Goal: Information Seeking & Learning: Learn about a topic

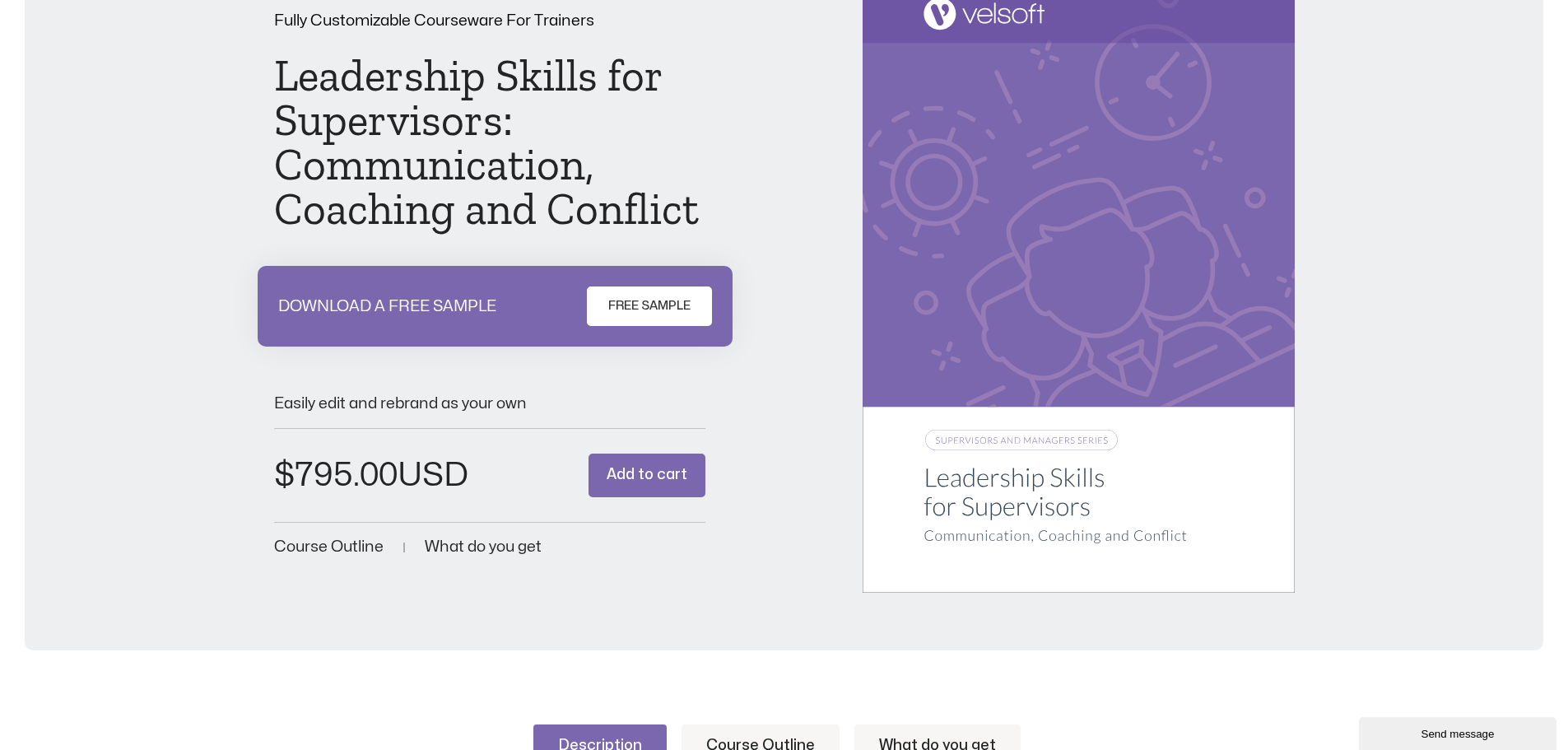
scroll to position [330, 0]
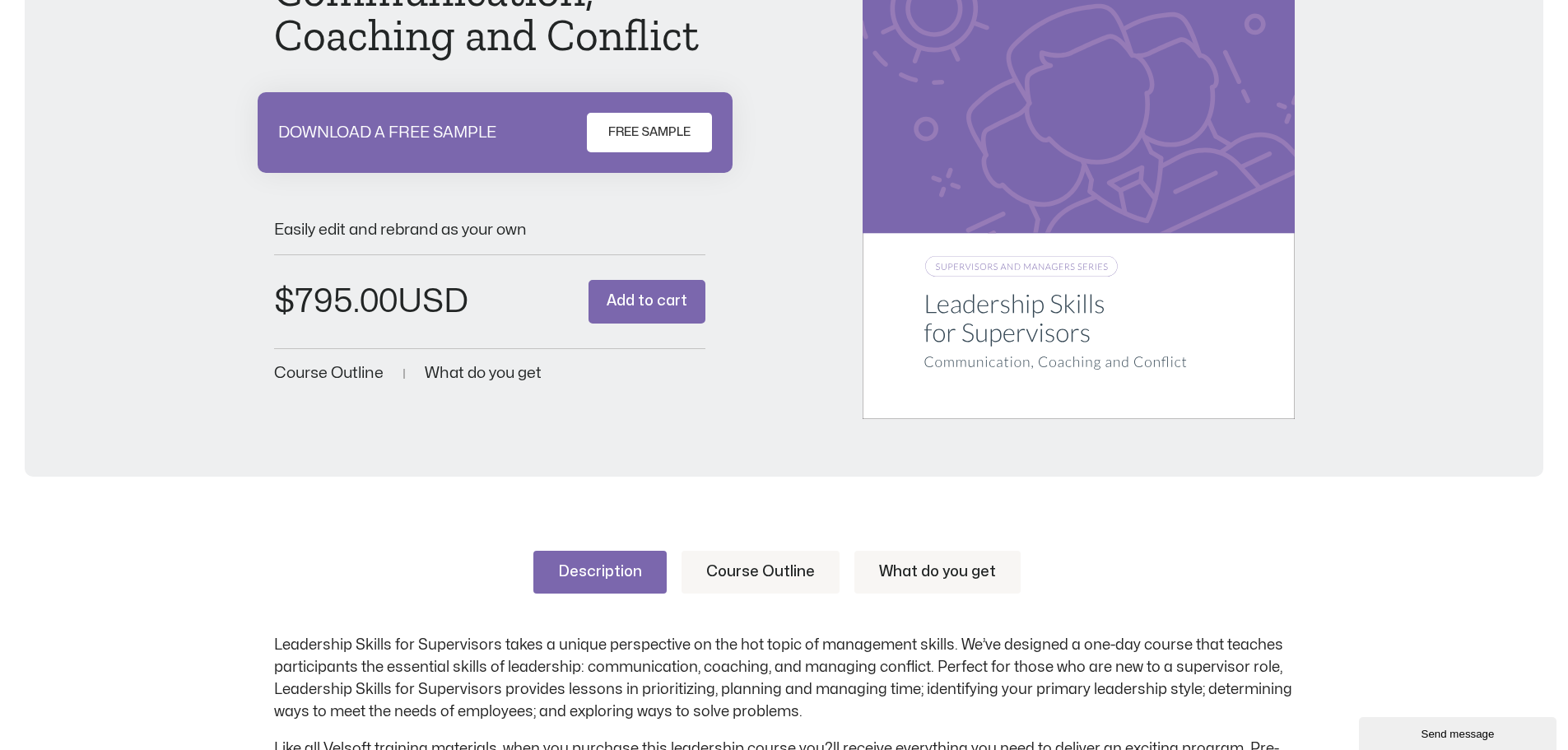
click at [731, 563] on link "Course Outline" at bounding box center [760, 572] width 158 height 43
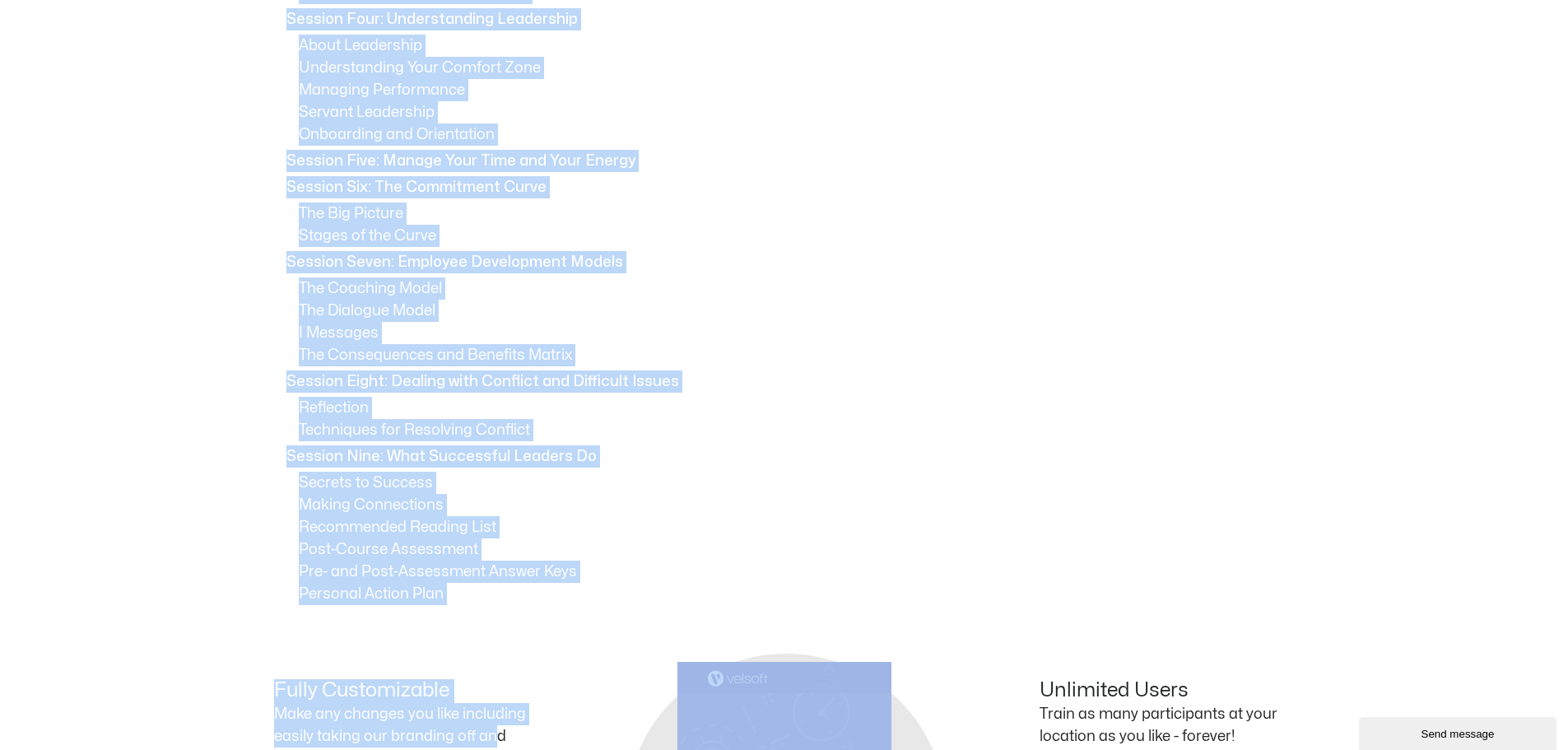
scroll to position [1171, 0]
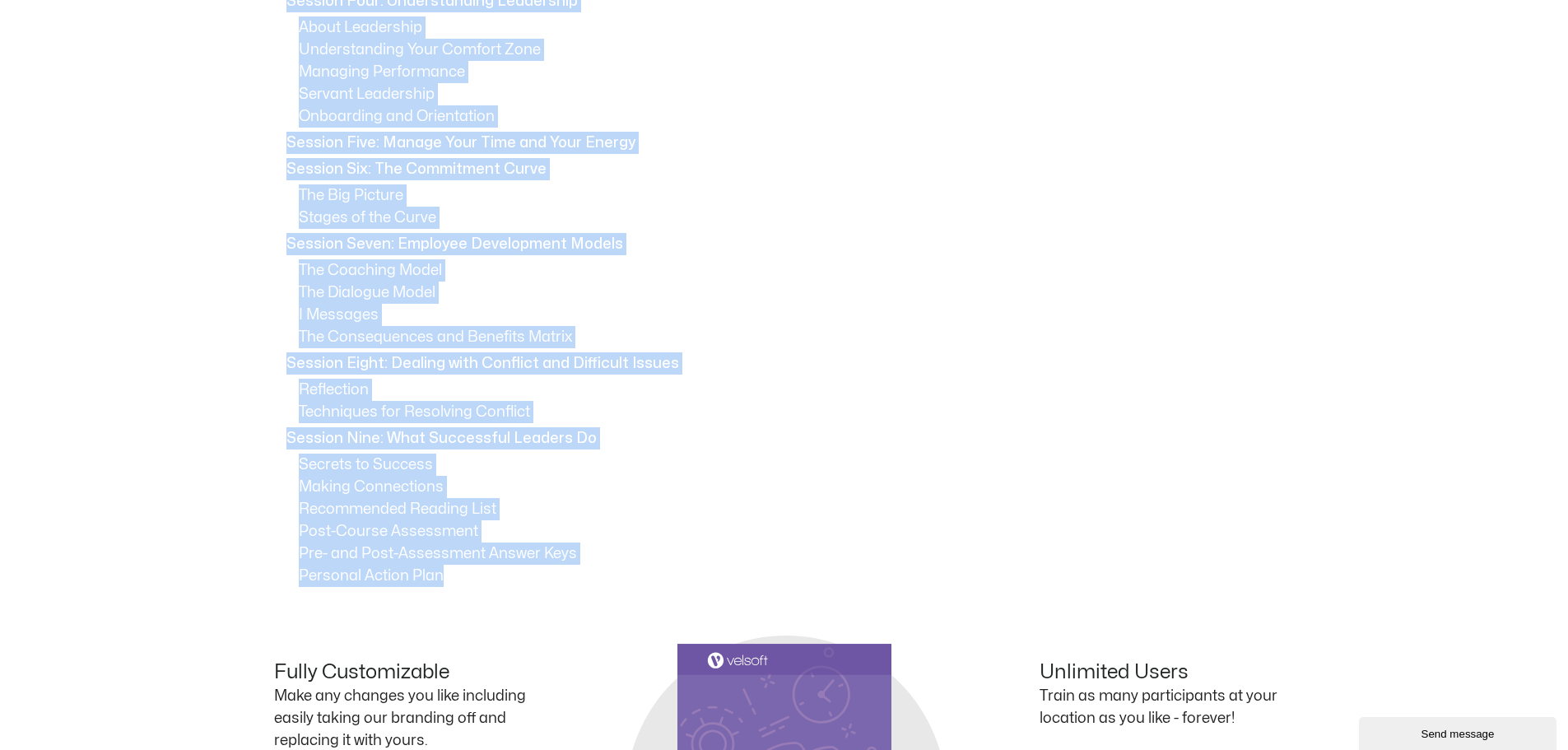
drag, startPoint x: 284, startPoint y: 339, endPoint x: 584, endPoint y: 568, distance: 377.4
click at [584, 568] on div "How to Use This Guide Session One: Course Overview Session Two: Pre-Assignment …" at bounding box center [784, 189] width 1020 height 795
copy div "Session One: Course Overview Session Two: Pre-Assignment Review Session Three: …"
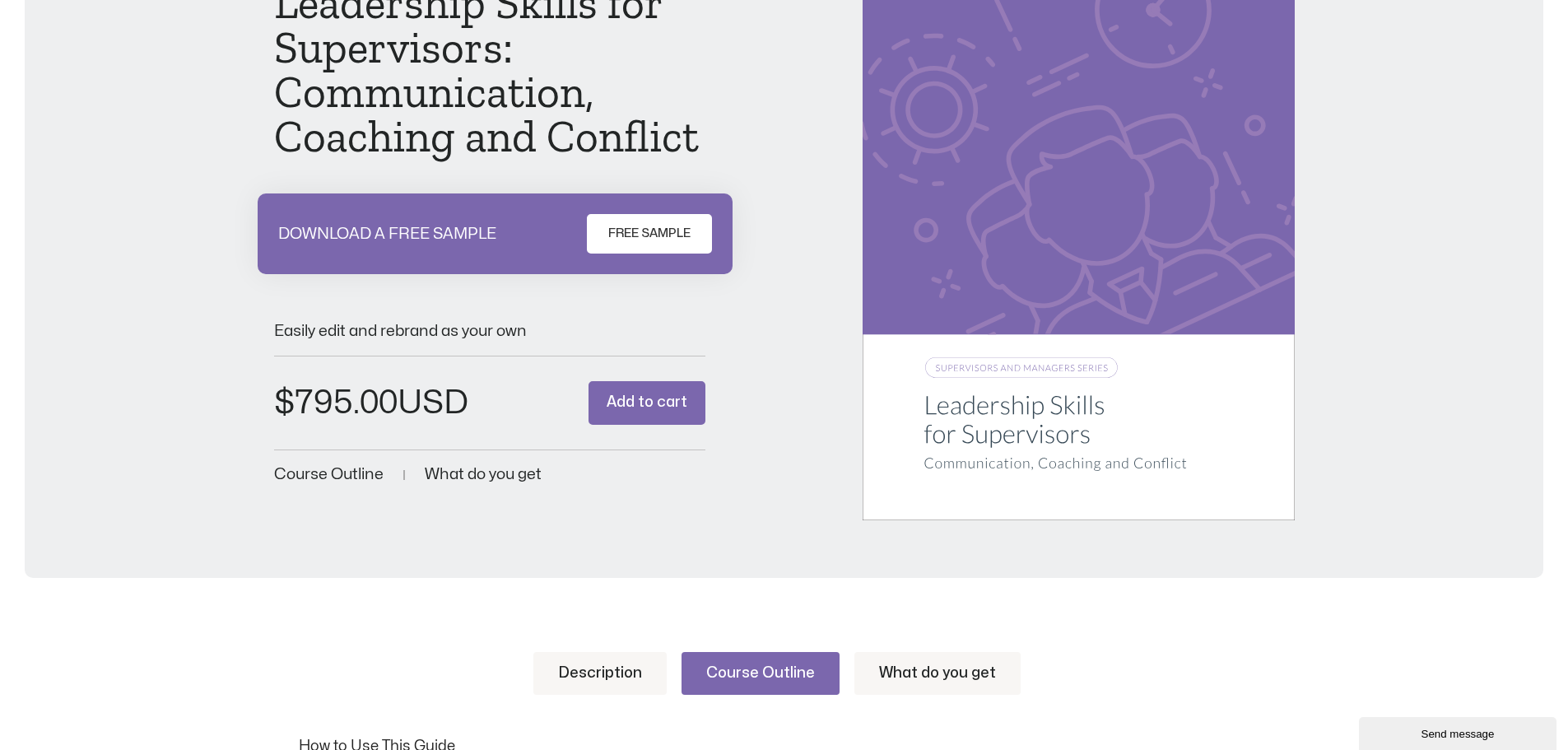
scroll to position [266, 0]
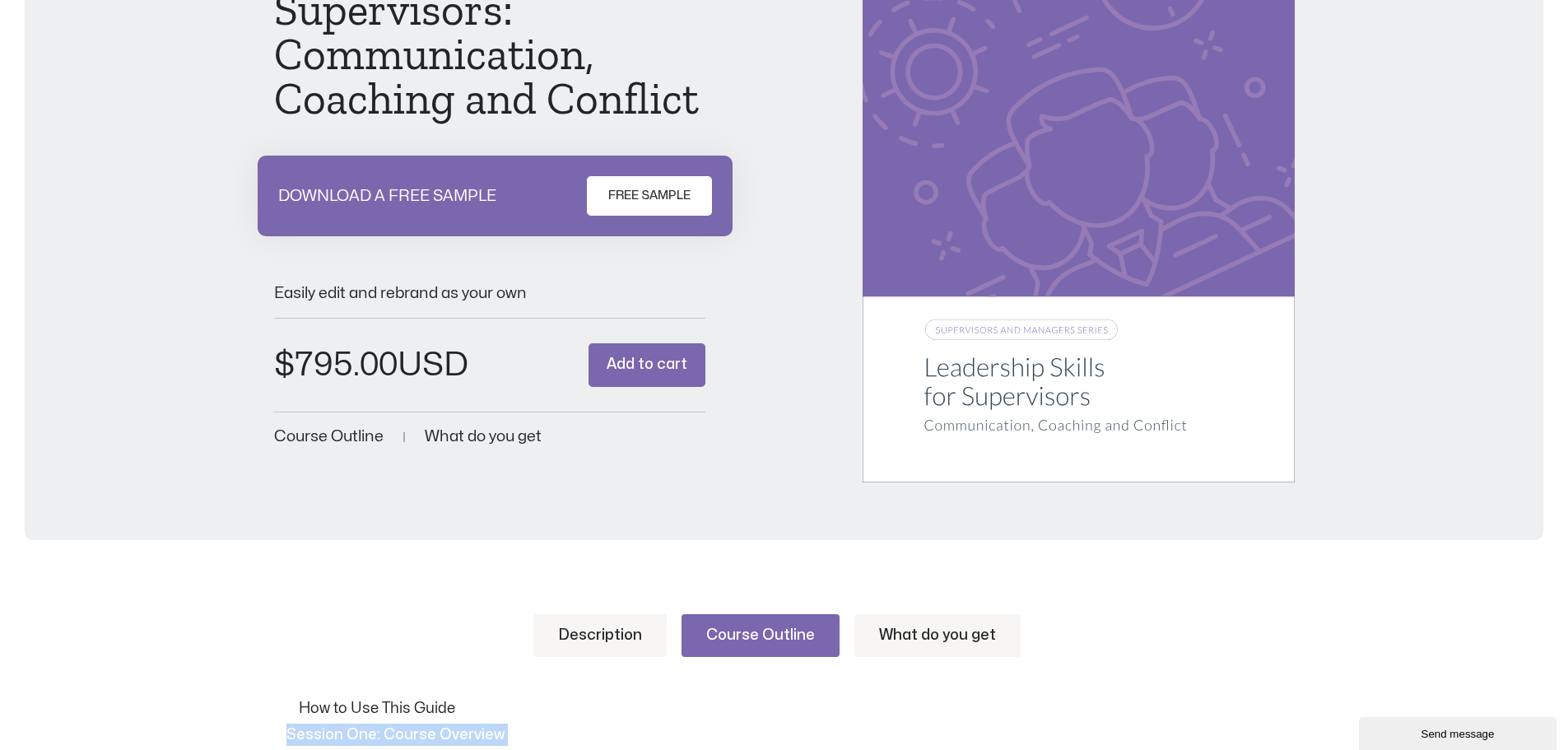
click at [602, 621] on link "Description" at bounding box center [600, 636] width 133 height 43
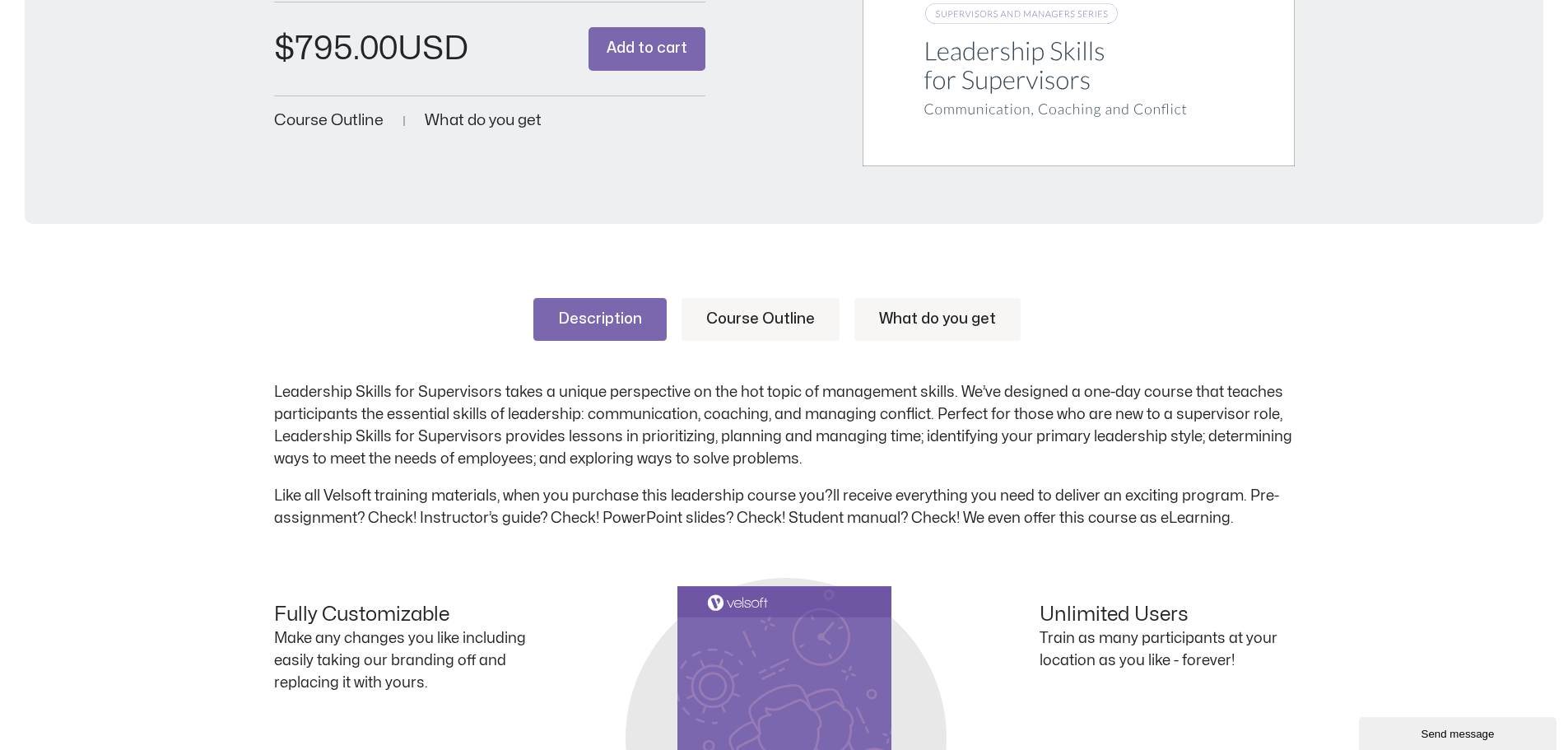
scroll to position [759, 0]
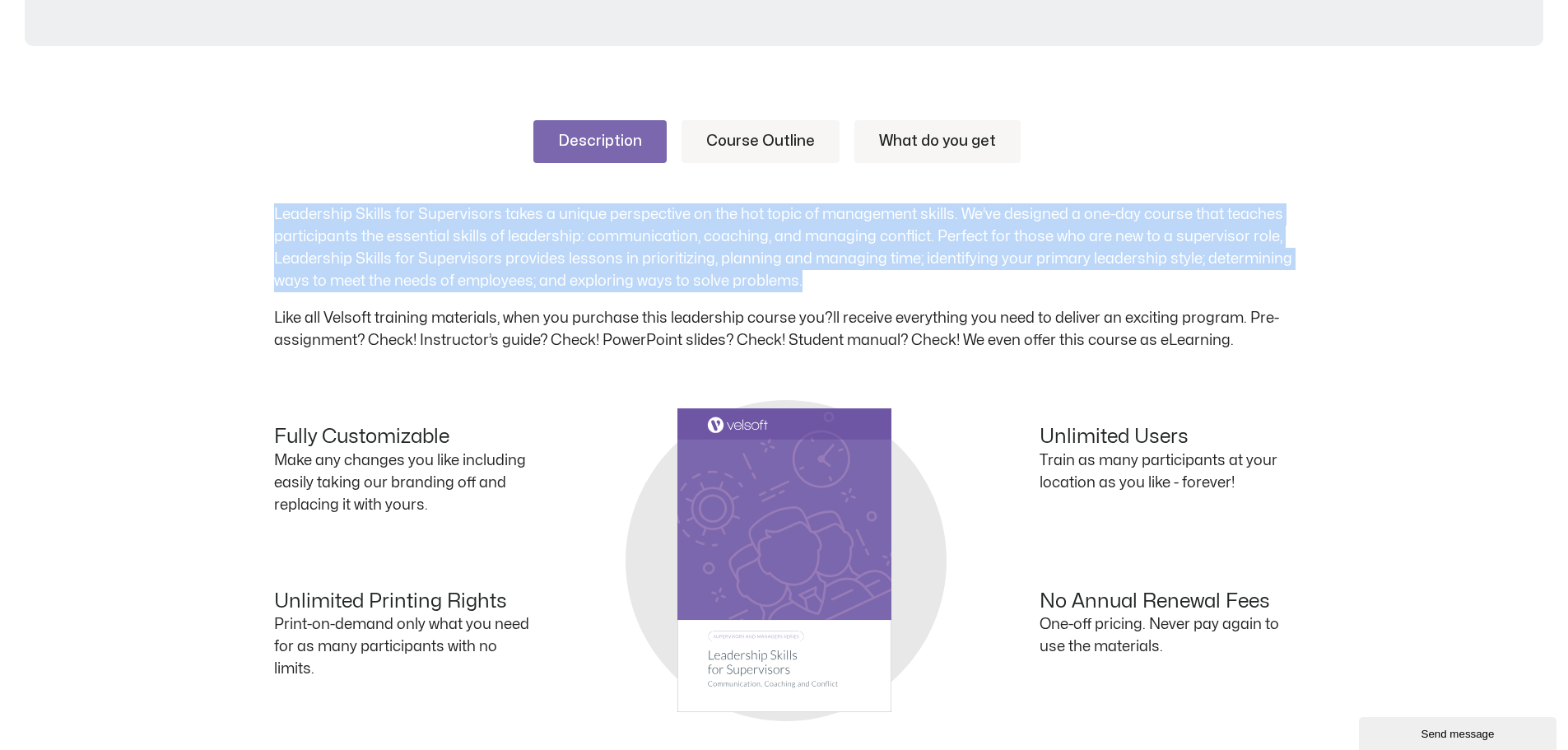
drag, startPoint x: 806, startPoint y: 270, endPoint x: 257, endPoint y: 208, distance: 552.5
click at [257, 208] on div "Description Course Outline What do you get Leadership Skills for Supervisors ta…" at bounding box center [784, 474] width 1568 height 806
copy p "Leadership Skills for Supervisors takes a unique perspective on the hot topic o…"
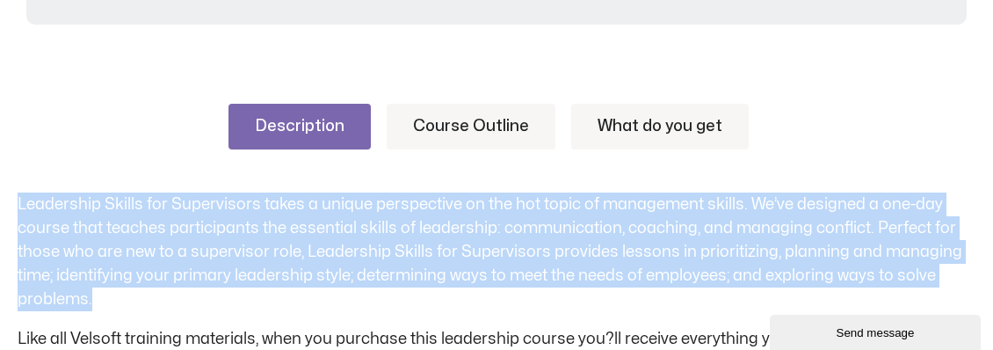
copy p "Leadership Skills for Supervisors takes a unique perspective on the hot topic o…"
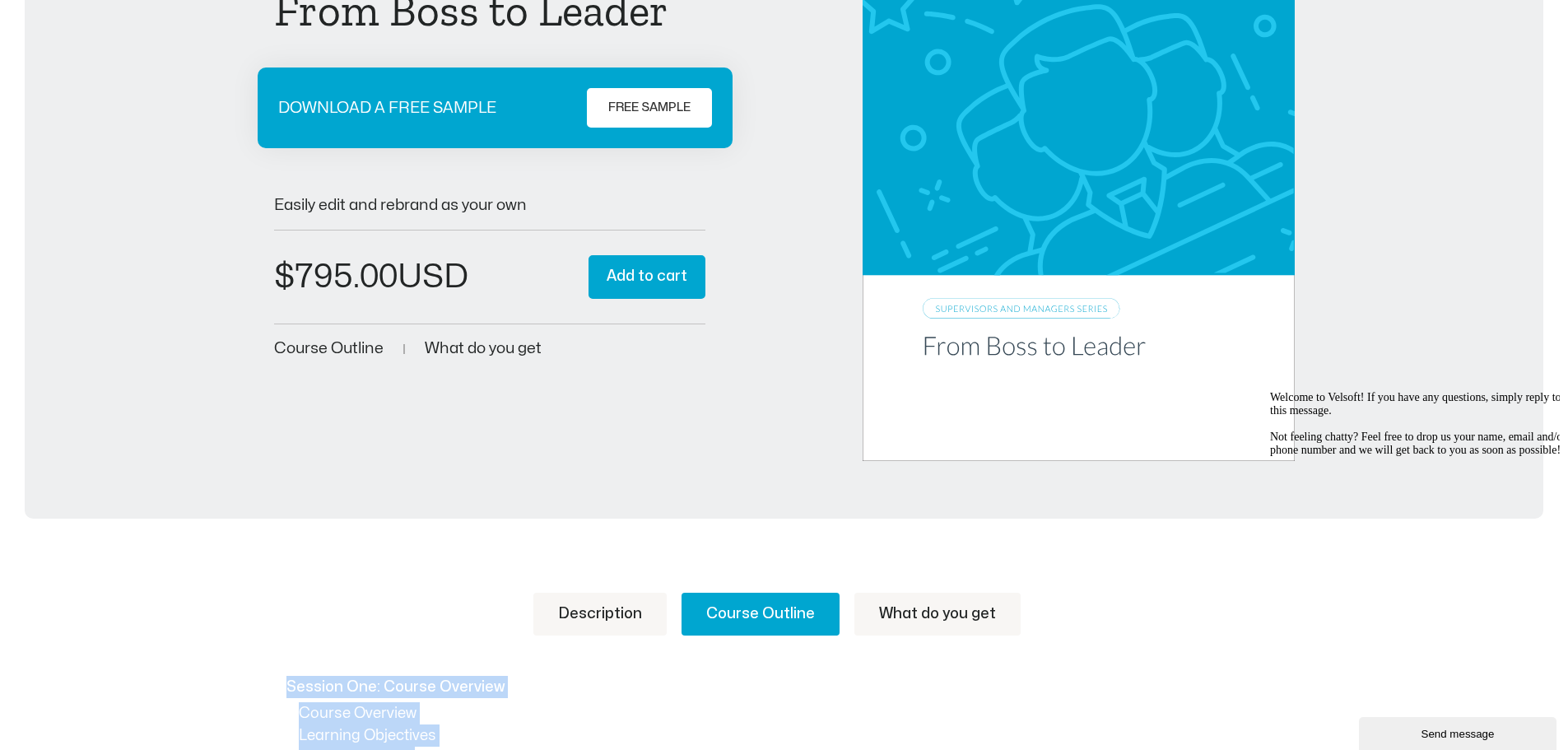
scroll to position [823, 0]
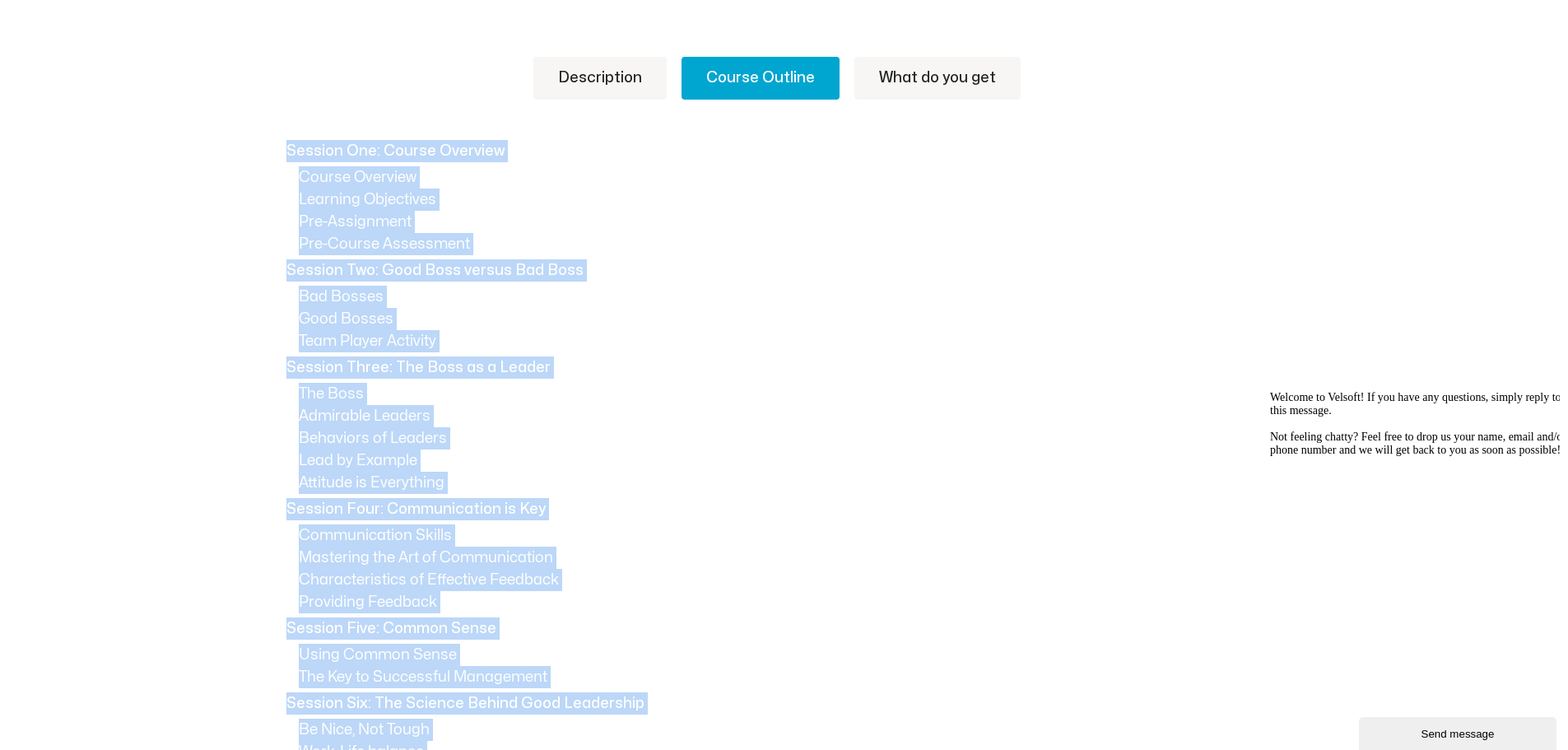
click at [591, 84] on link "Description" at bounding box center [600, 79] width 133 height 43
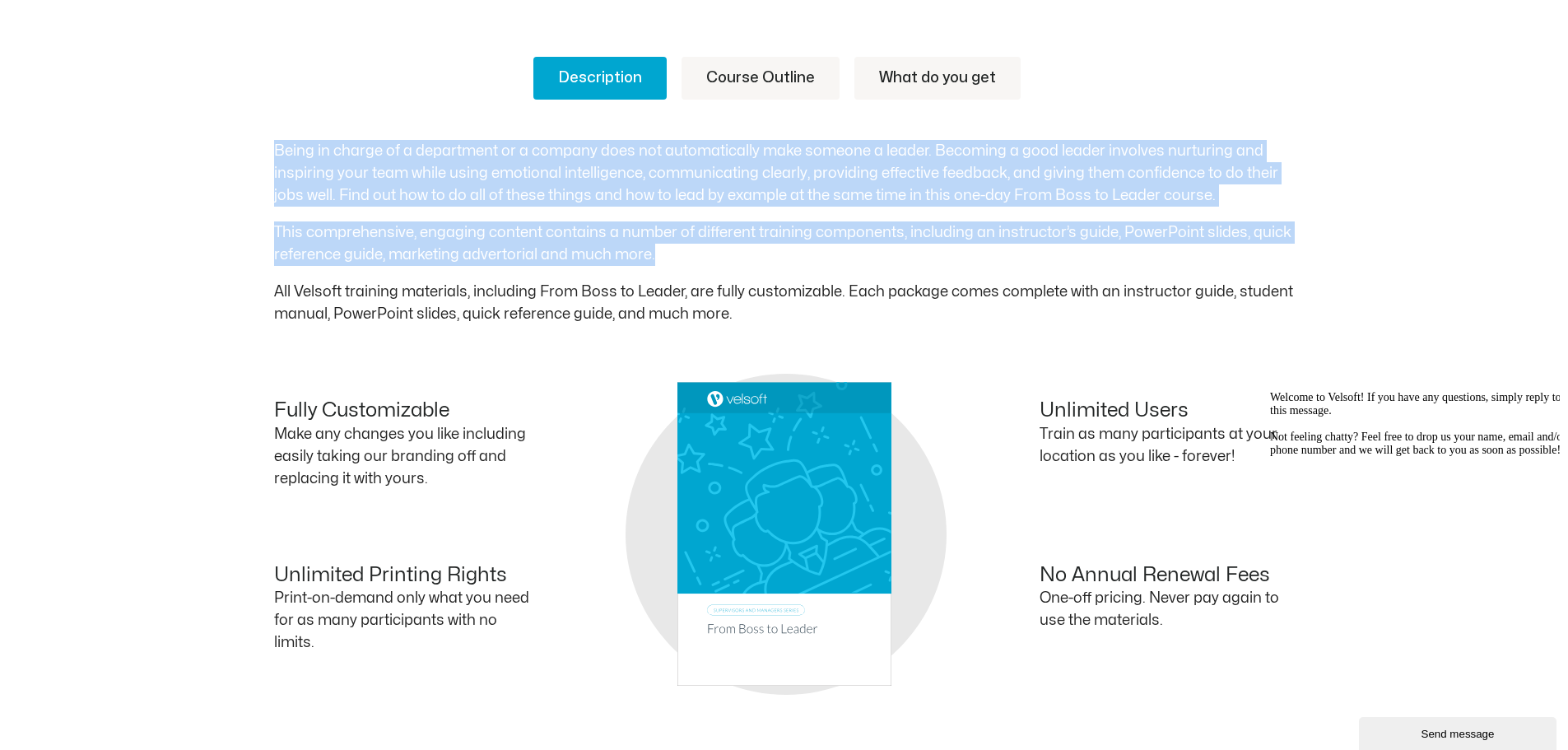
drag, startPoint x: 308, startPoint y: 176, endPoint x: 675, endPoint y: 255, distance: 375.4
click at [675, 255] on div "Being in charge of a department or a company does not automatically make someon…" at bounding box center [784, 232] width 1020 height 185
copy div "Being in charge of a department or a company does not automatically make someon…"
